Goal: Navigation & Orientation: Go to known website

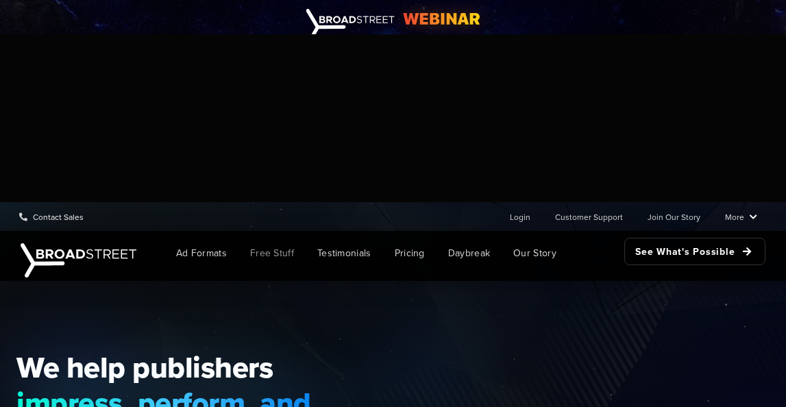
scroll to position [168, 0]
